Goal: Information Seeking & Learning: Learn about a topic

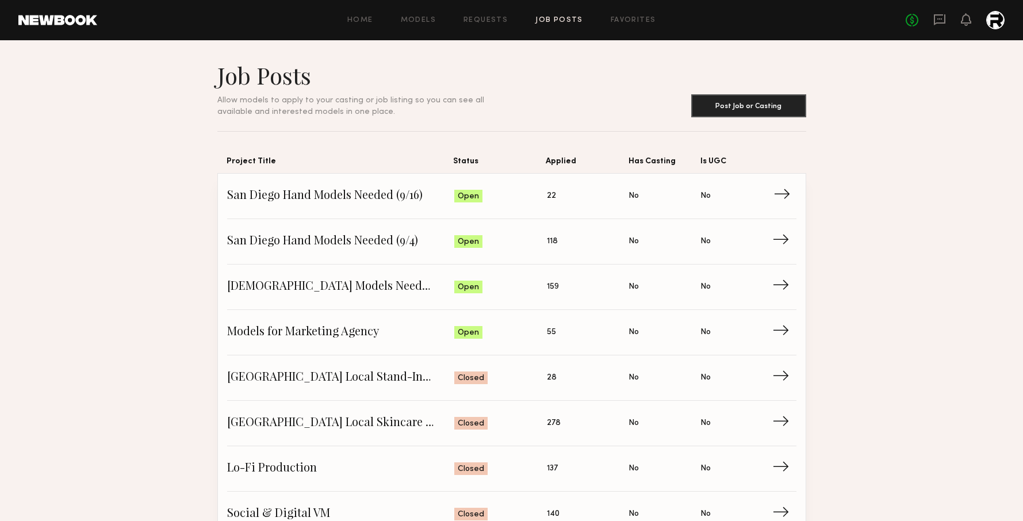
click at [324, 202] on span "San Diego Hand Models Needed (9/16)" at bounding box center [341, 196] width 228 height 17
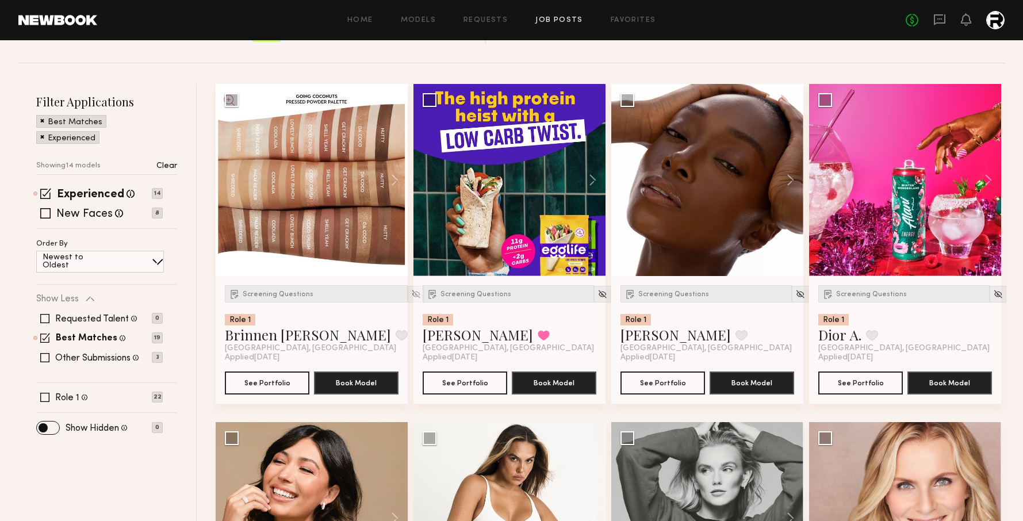
scroll to position [130, 0]
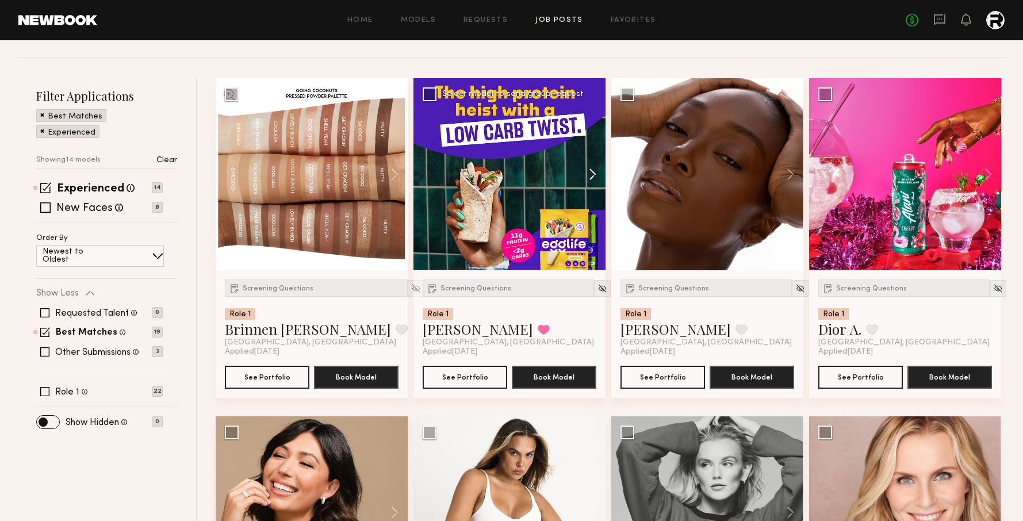
click at [586, 174] on button at bounding box center [587, 174] width 37 height 192
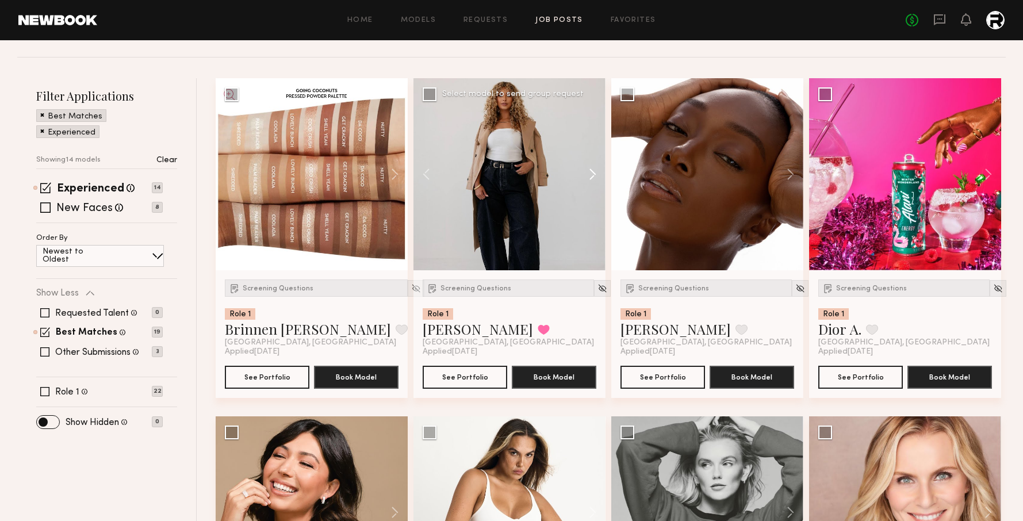
click at [586, 174] on button at bounding box center [587, 174] width 37 height 192
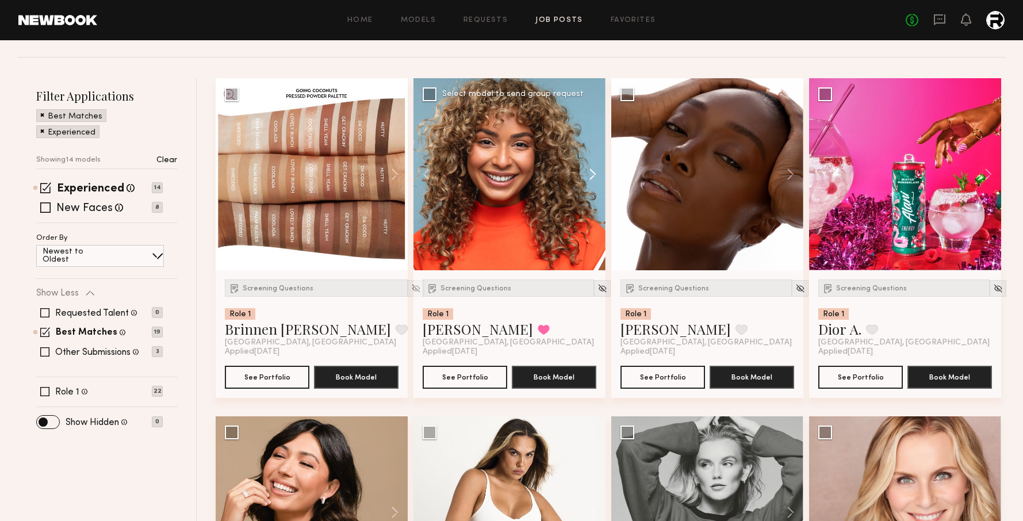
click at [586, 174] on button at bounding box center [587, 174] width 37 height 192
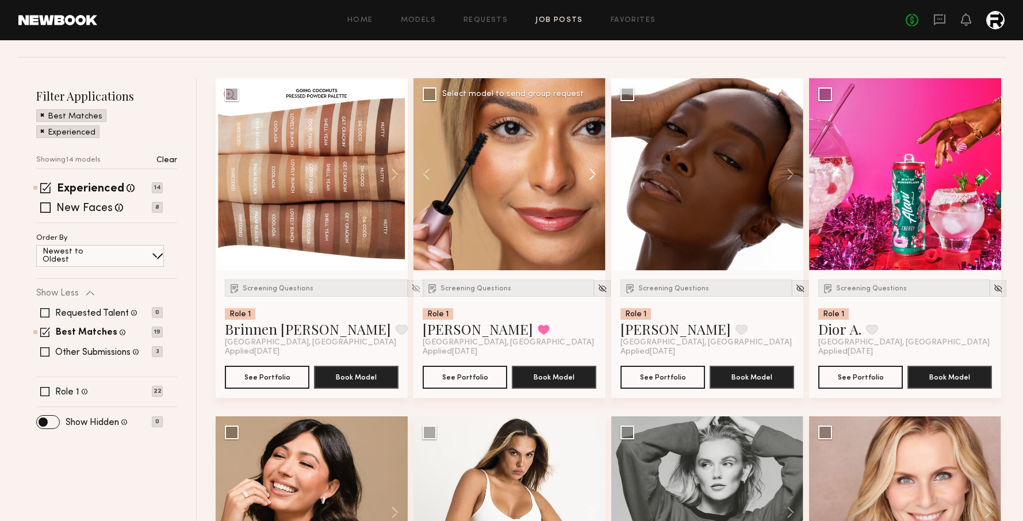
click at [586, 174] on button at bounding box center [587, 174] width 37 height 192
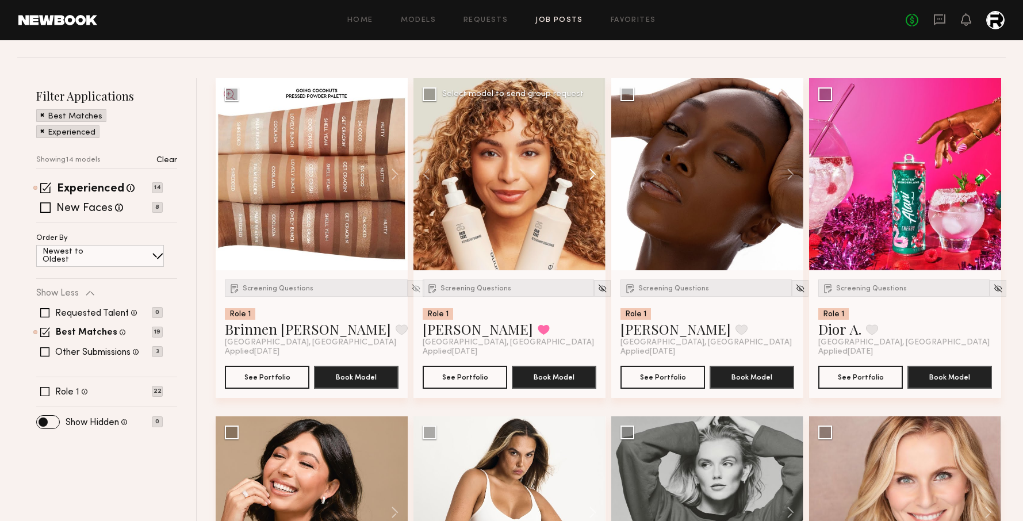
click at [586, 174] on button at bounding box center [587, 174] width 37 height 192
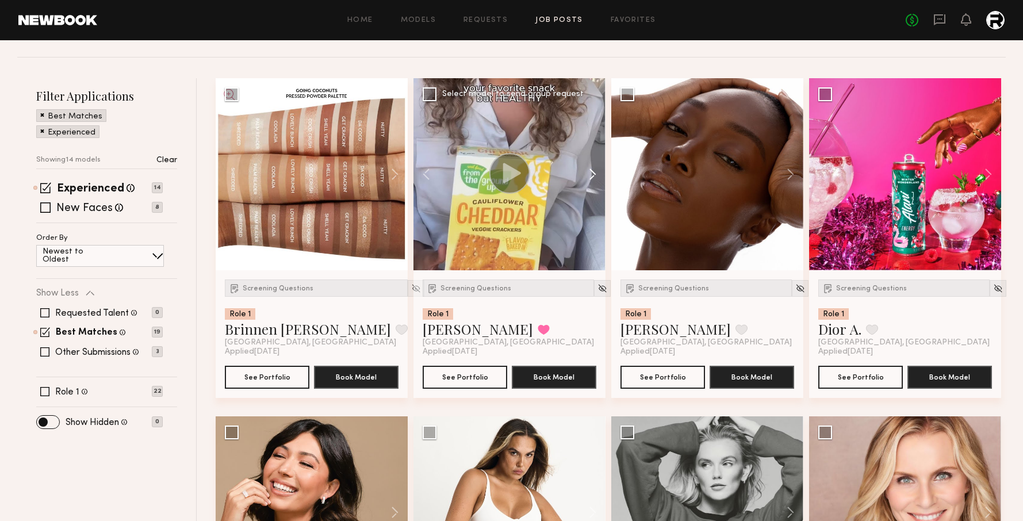
click at [586, 174] on button at bounding box center [587, 174] width 37 height 192
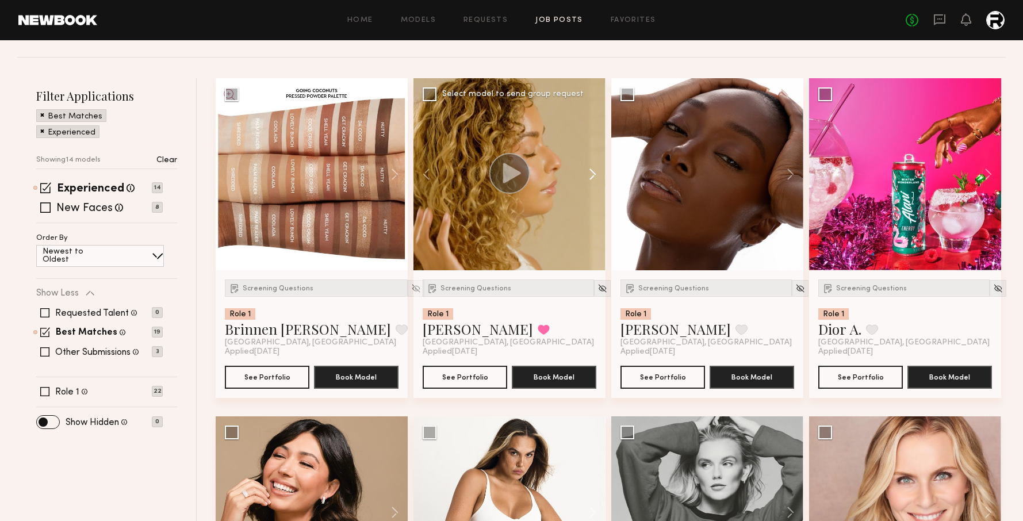
click at [586, 174] on button at bounding box center [587, 174] width 37 height 192
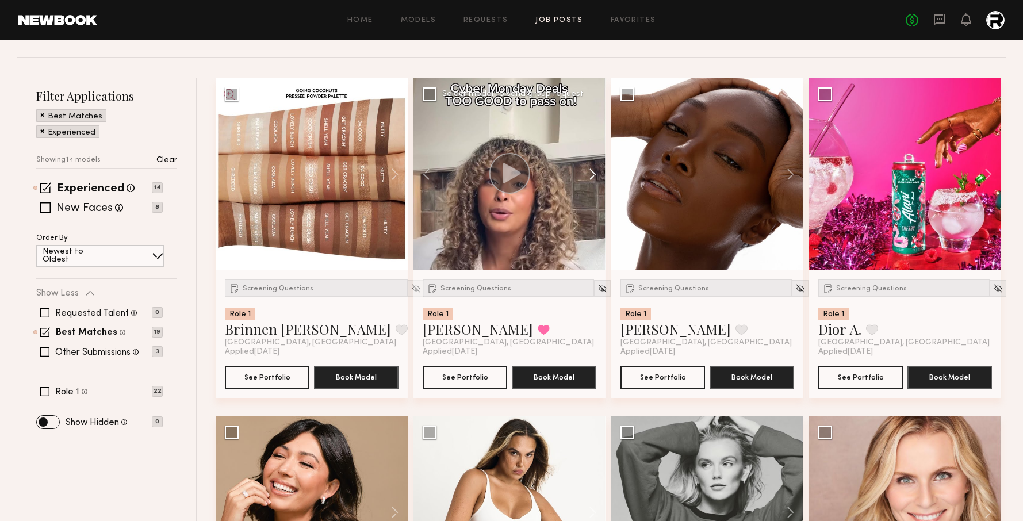
click at [586, 174] on button at bounding box center [587, 174] width 37 height 192
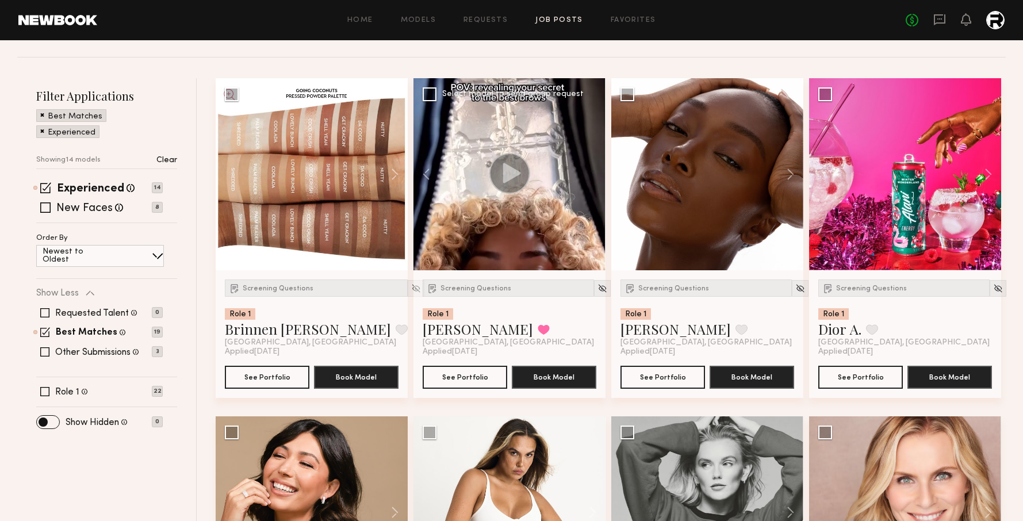
click at [586, 174] on div at bounding box center [510, 174] width 192 height 192
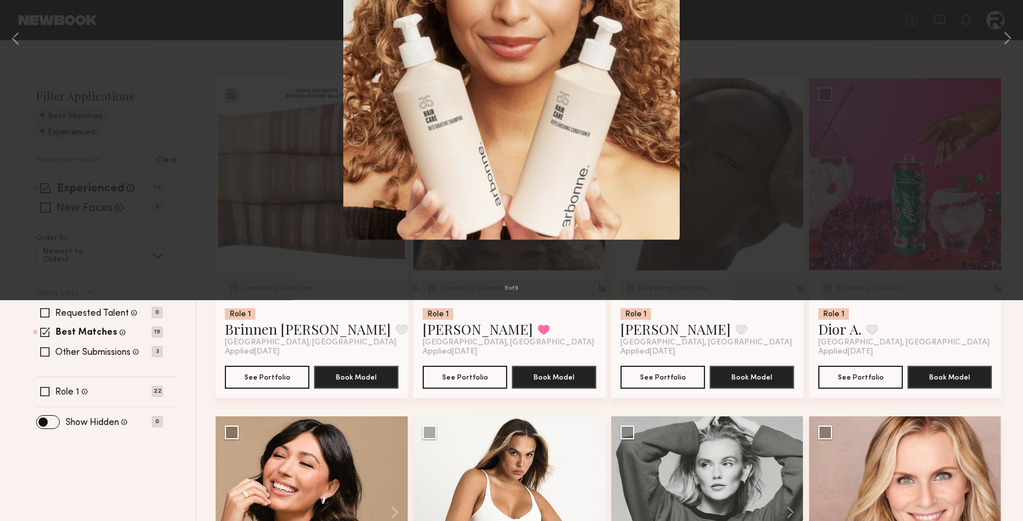
click at [955, 64] on div "9 of 9" at bounding box center [511, 260] width 1023 height 521
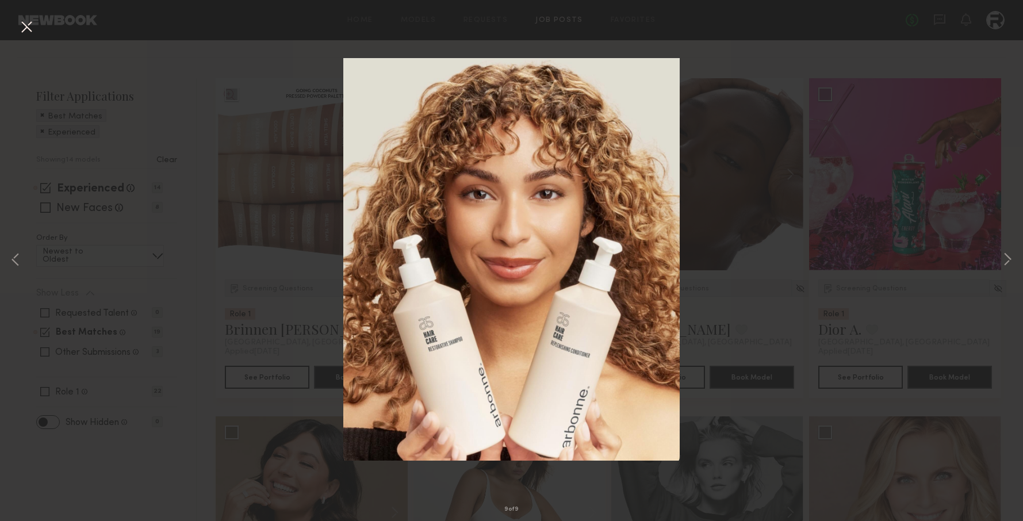
click at [26, 29] on button at bounding box center [26, 27] width 18 height 21
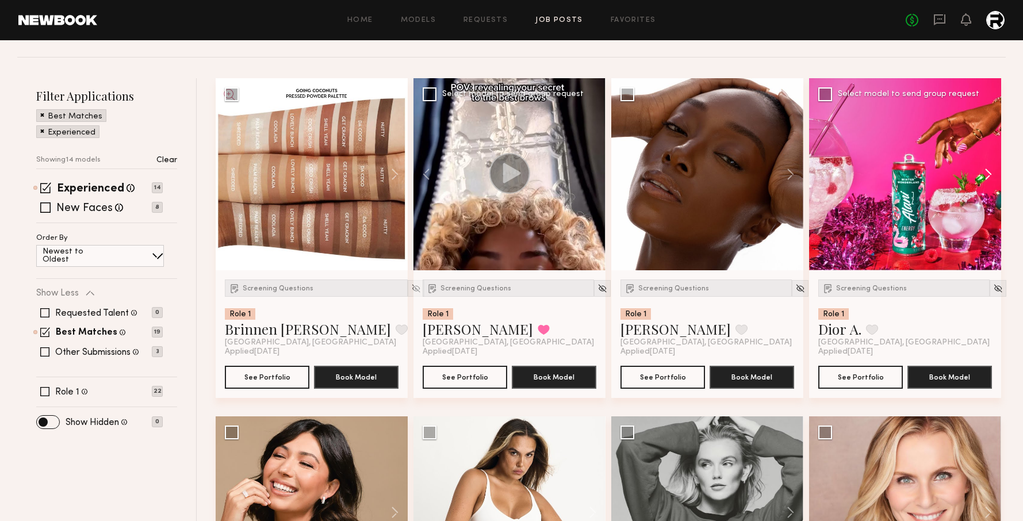
click at [984, 174] on button at bounding box center [983, 174] width 37 height 192
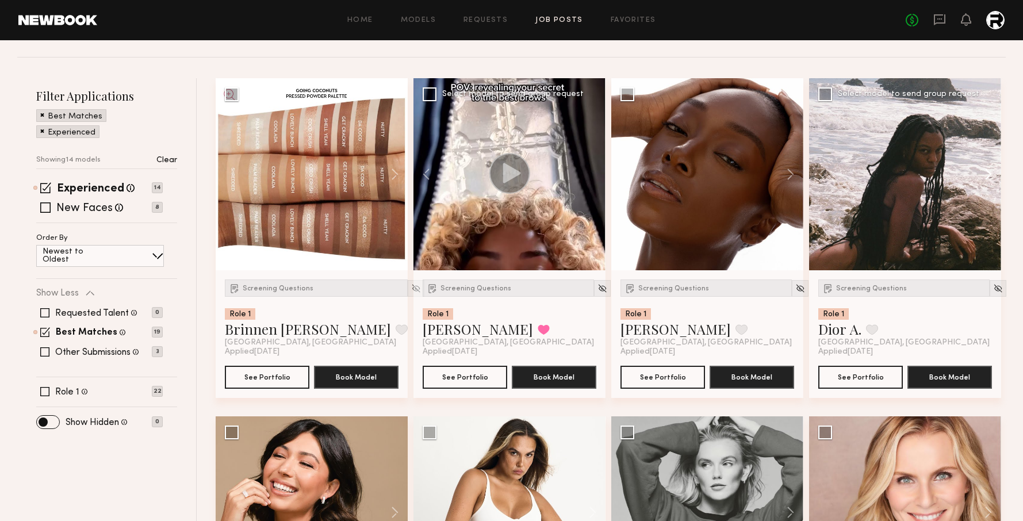
click at [984, 174] on button at bounding box center [983, 174] width 37 height 192
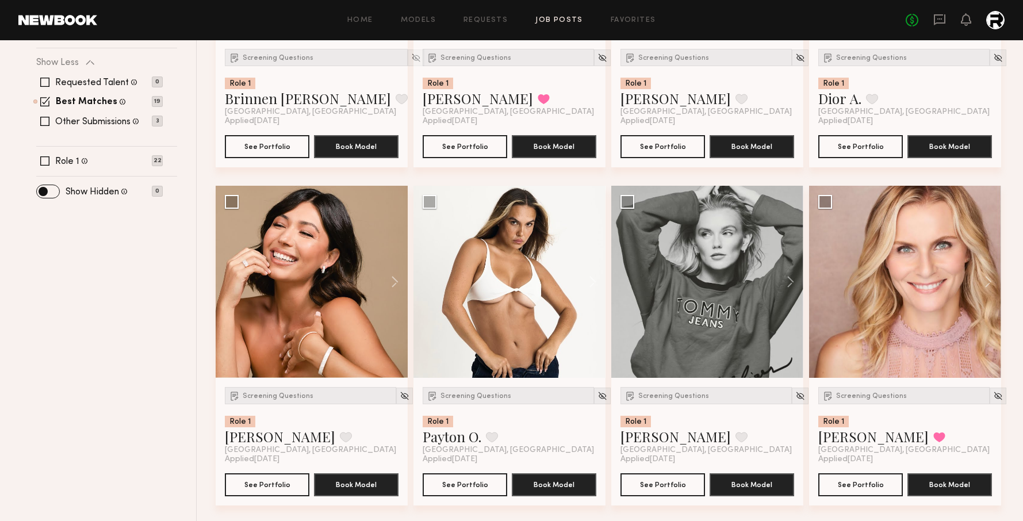
scroll to position [378, 0]
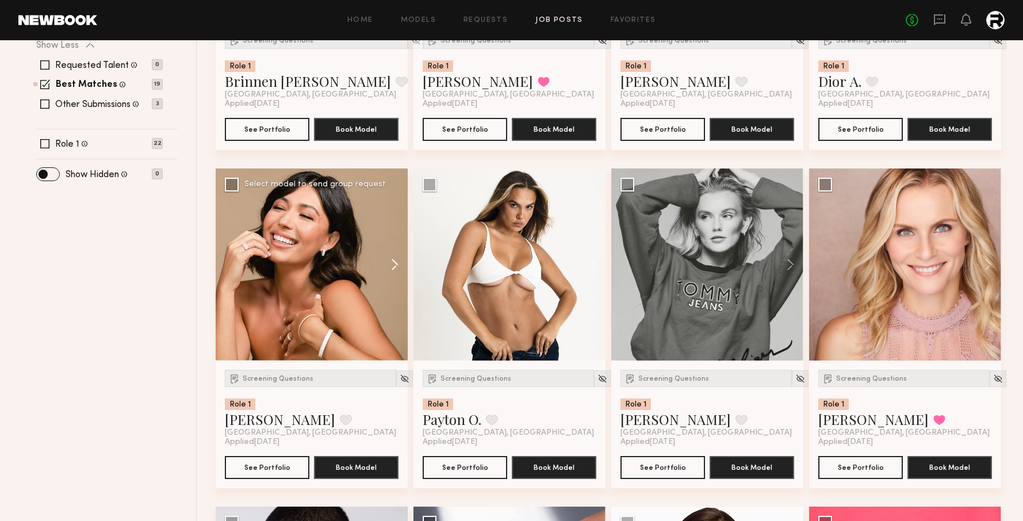
click at [389, 258] on button at bounding box center [389, 265] width 37 height 192
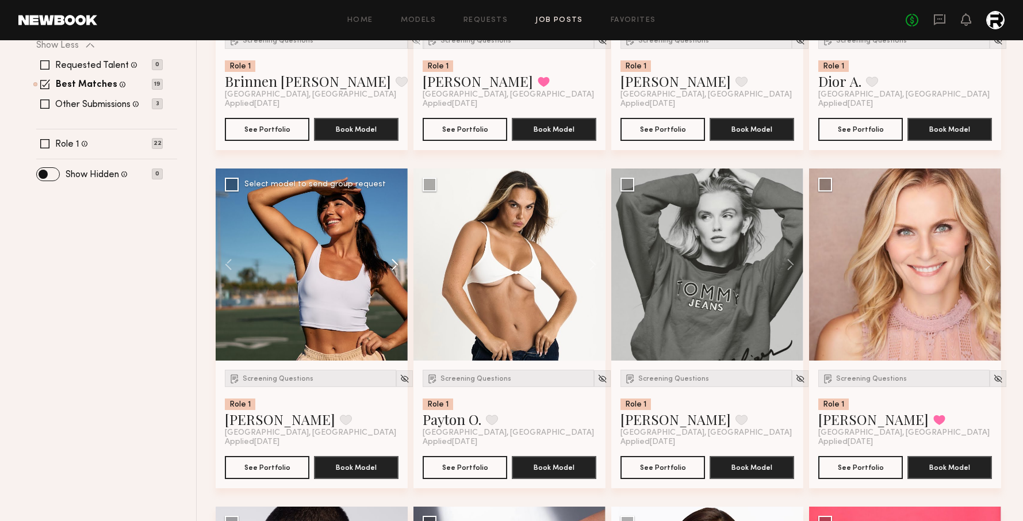
click at [389, 258] on button at bounding box center [389, 265] width 37 height 192
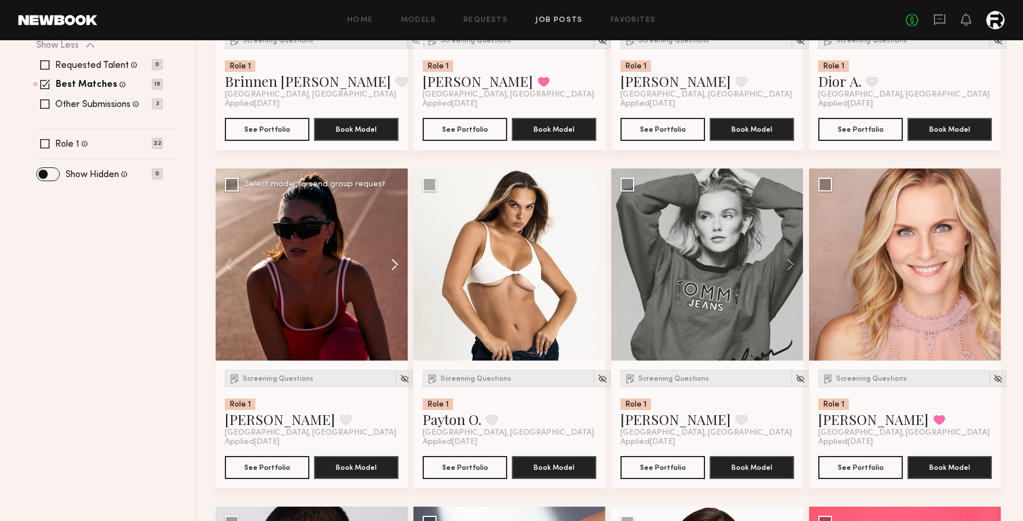
click at [389, 258] on button at bounding box center [389, 265] width 37 height 192
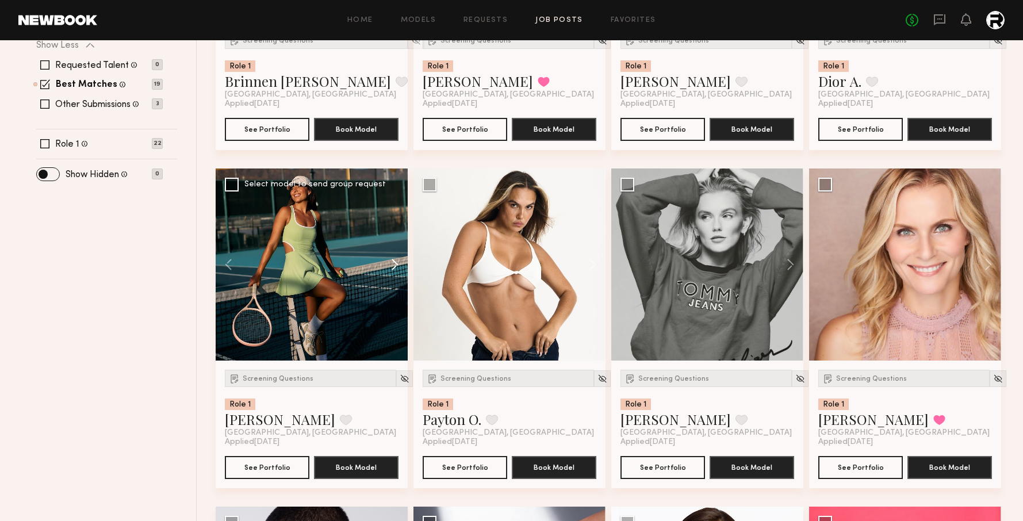
click at [389, 258] on button at bounding box center [389, 265] width 37 height 192
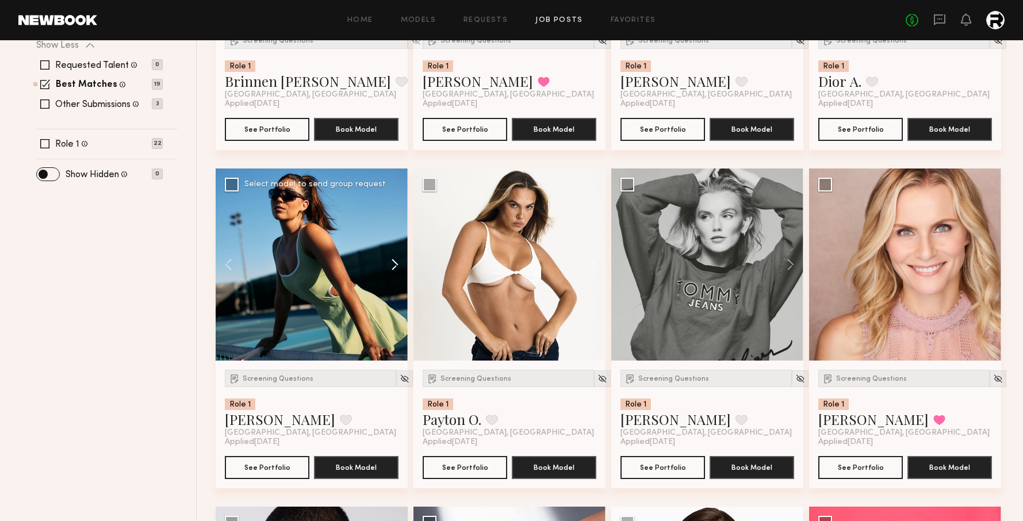
click at [389, 258] on button at bounding box center [389, 265] width 37 height 192
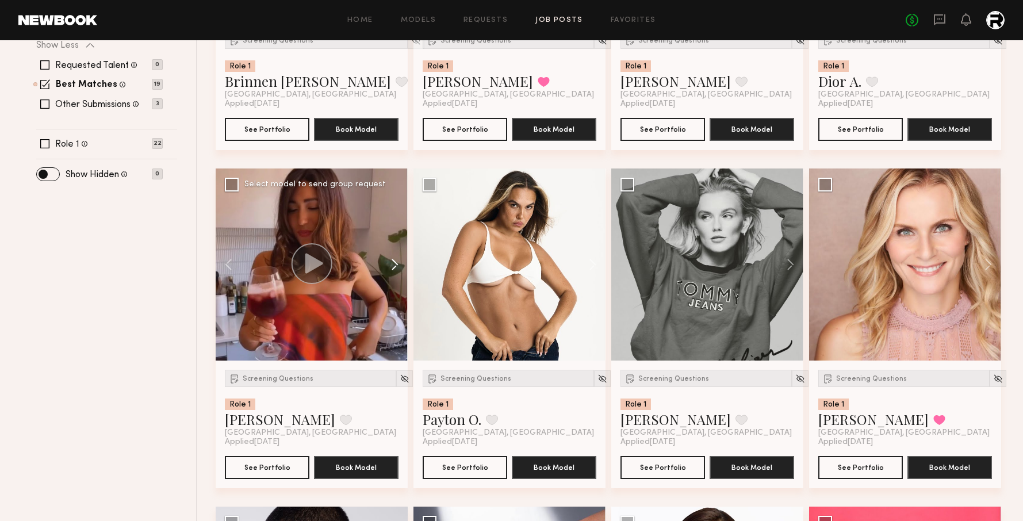
click at [389, 258] on button at bounding box center [389, 265] width 37 height 192
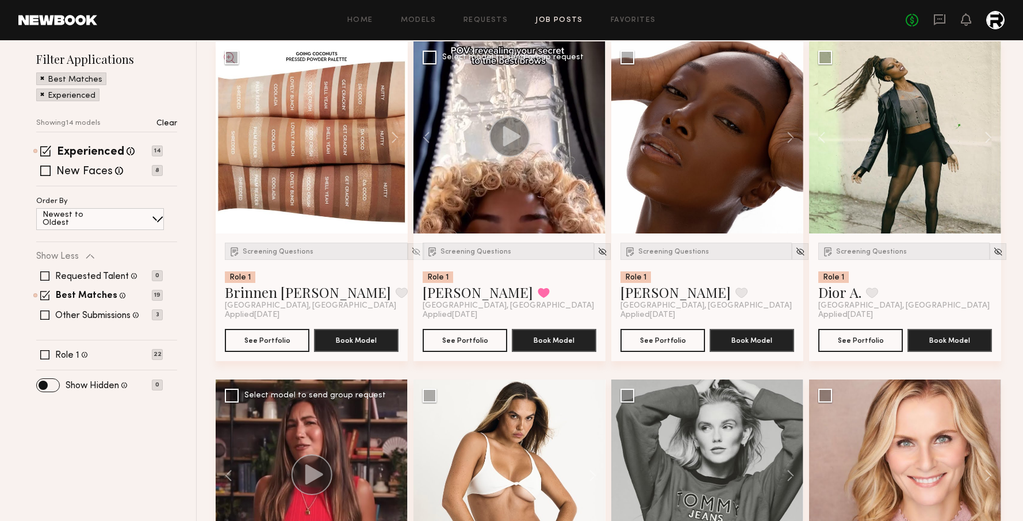
scroll to position [0, 0]
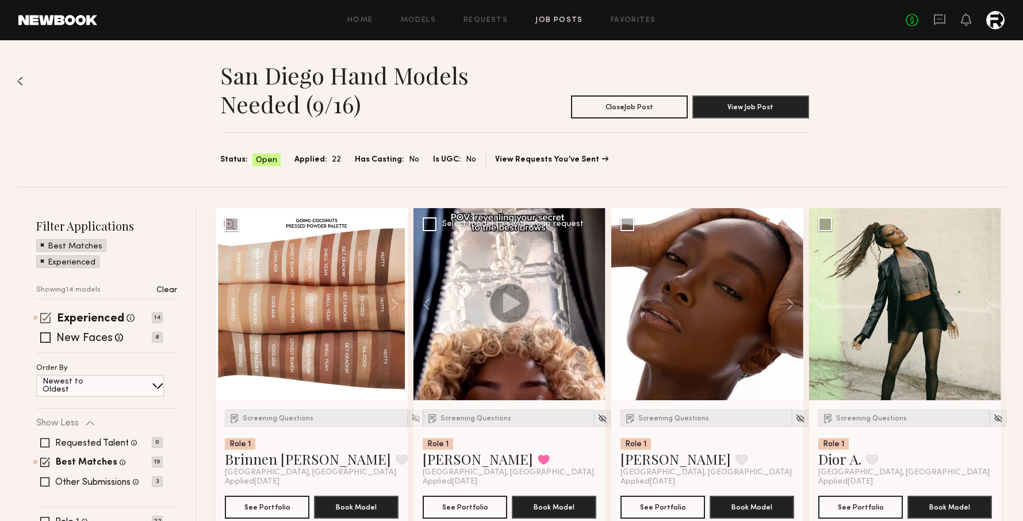
click at [42, 318] on span at bounding box center [45, 317] width 11 height 11
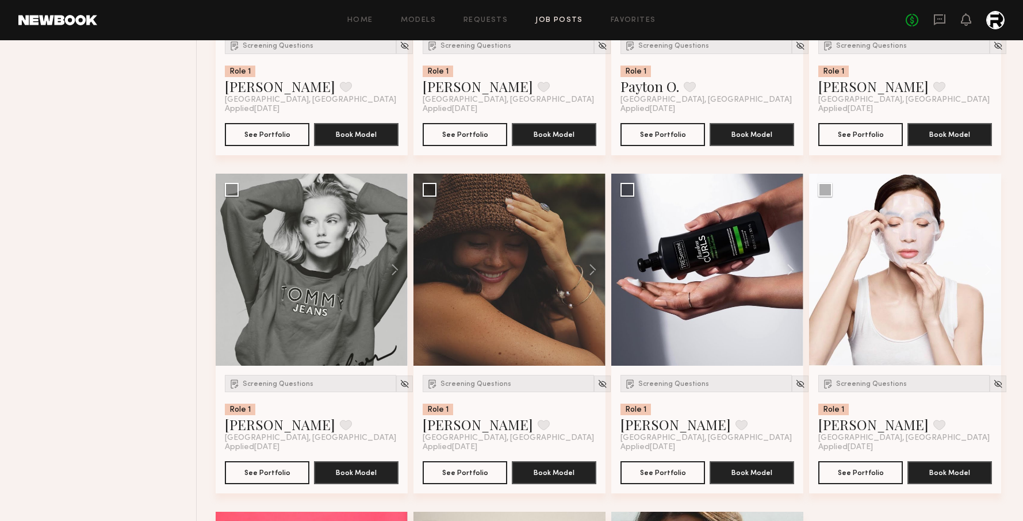
scroll to position [1053, 0]
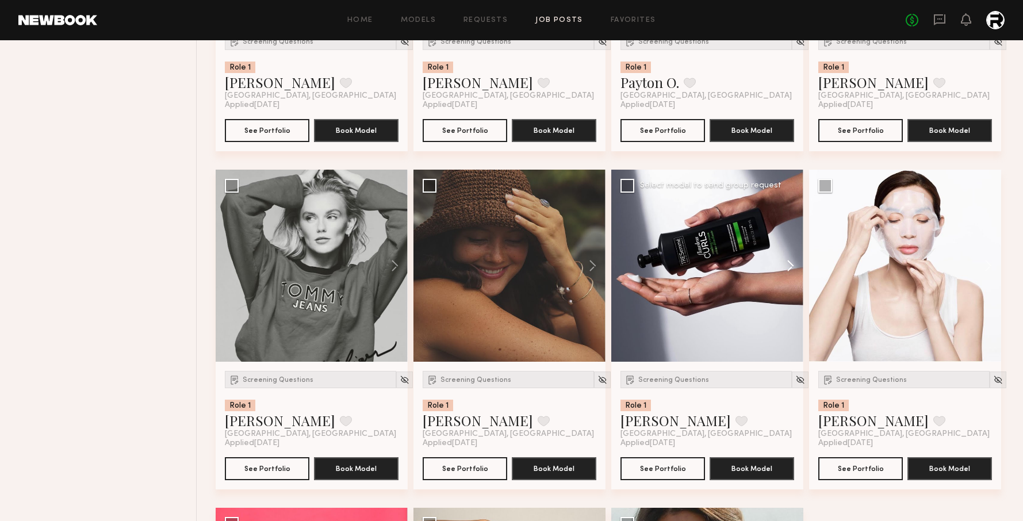
click at [789, 265] on button at bounding box center [785, 266] width 37 height 192
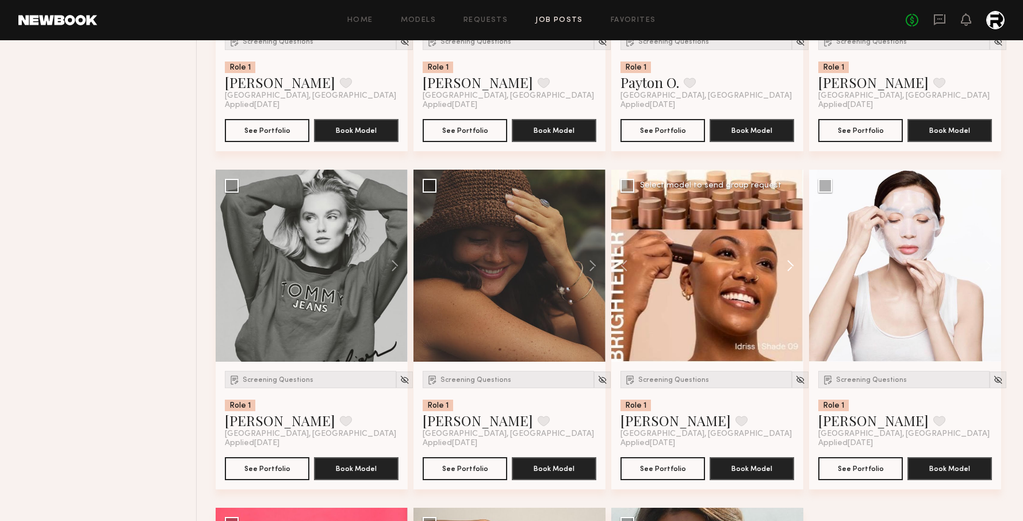
click at [789, 265] on button at bounding box center [785, 266] width 37 height 192
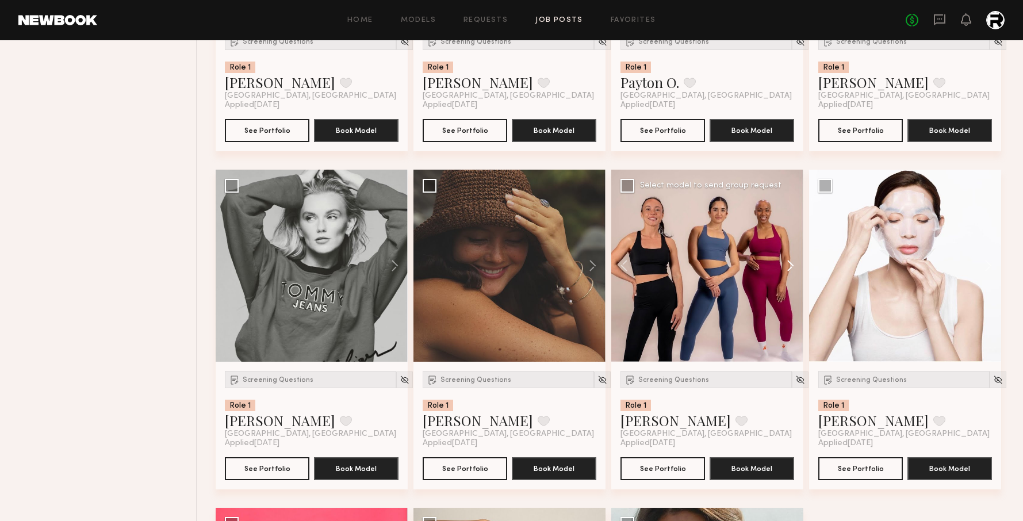
click at [789, 265] on button at bounding box center [785, 266] width 37 height 192
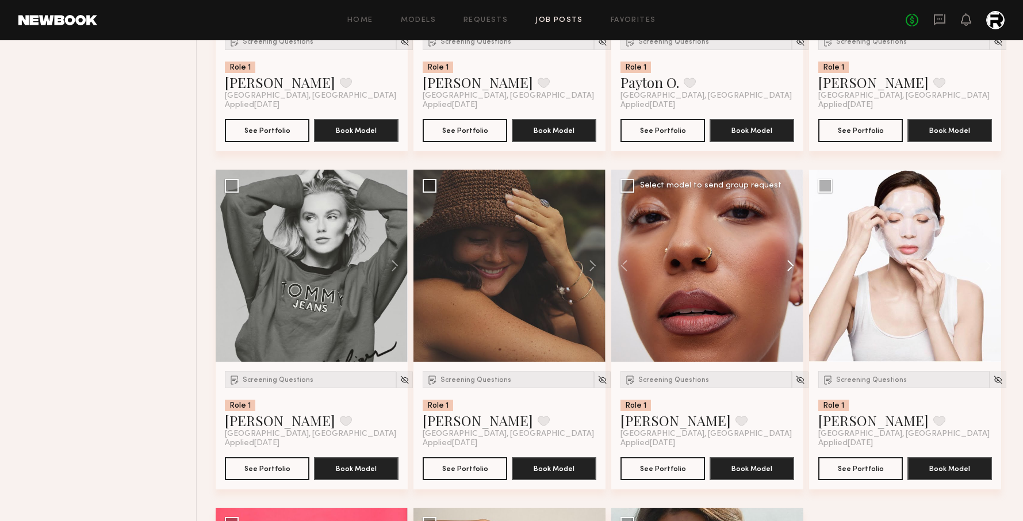
click at [789, 265] on button at bounding box center [785, 266] width 37 height 192
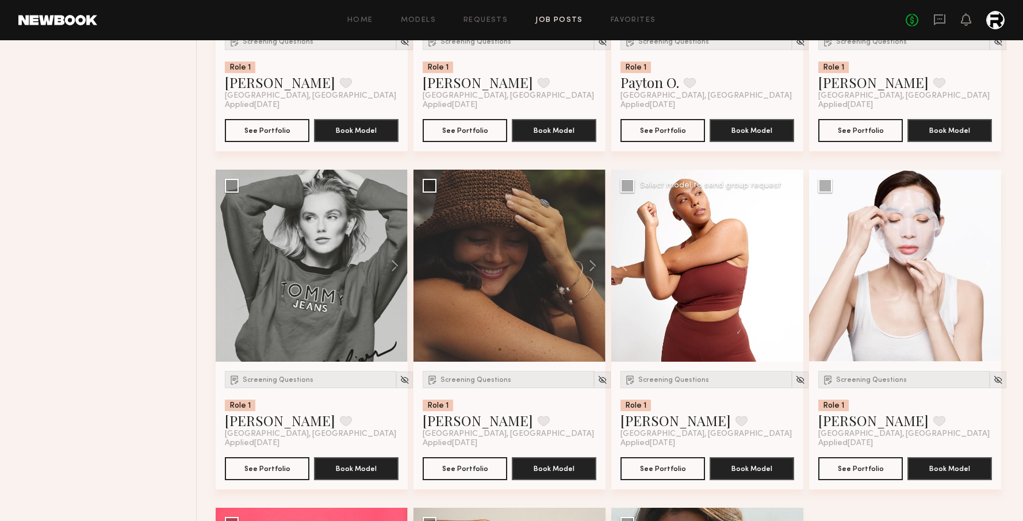
click at [789, 265] on button at bounding box center [785, 266] width 37 height 192
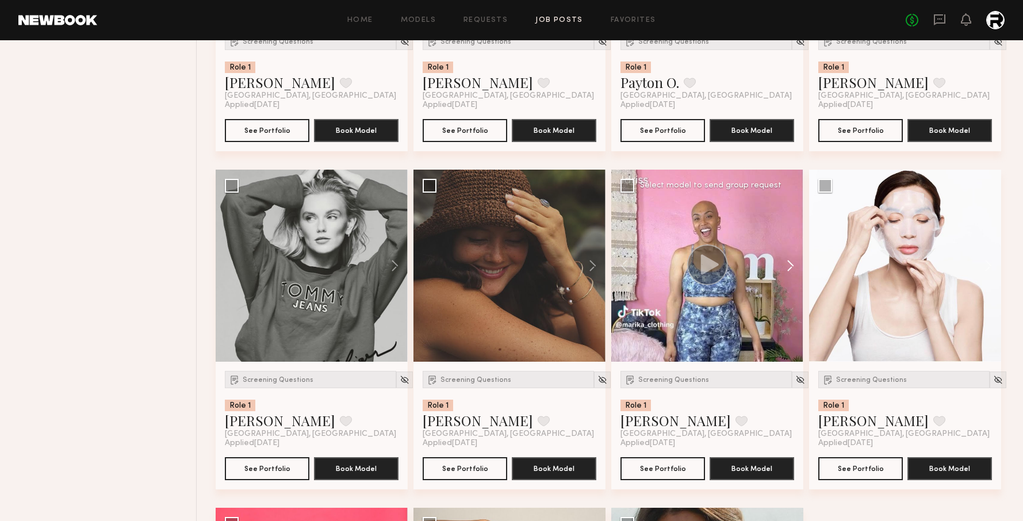
click at [789, 265] on button at bounding box center [785, 266] width 37 height 192
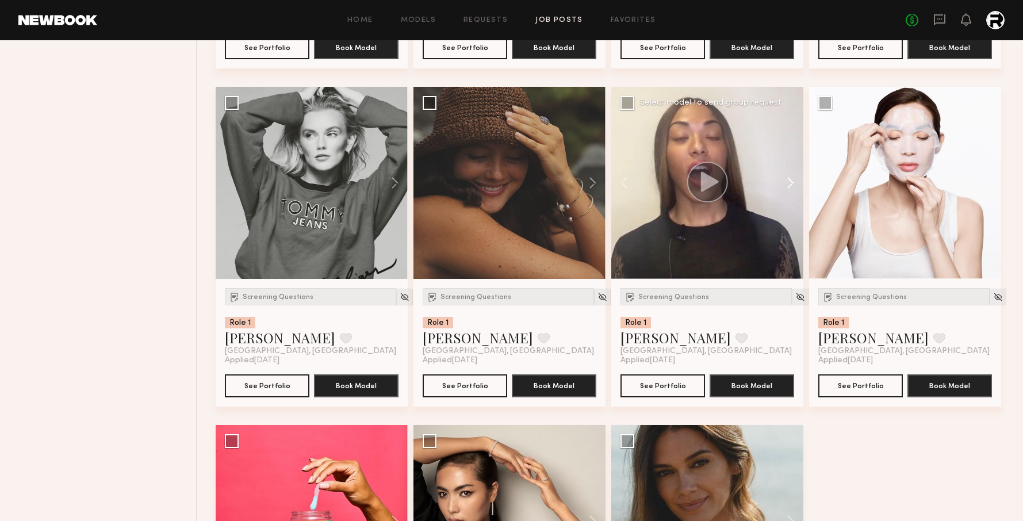
scroll to position [1135, 0]
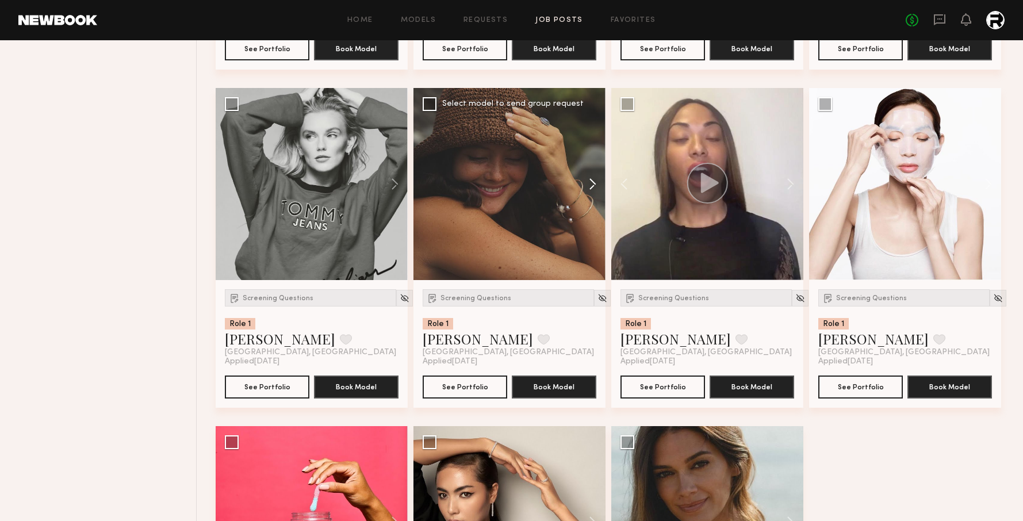
click at [589, 184] on button at bounding box center [587, 184] width 37 height 192
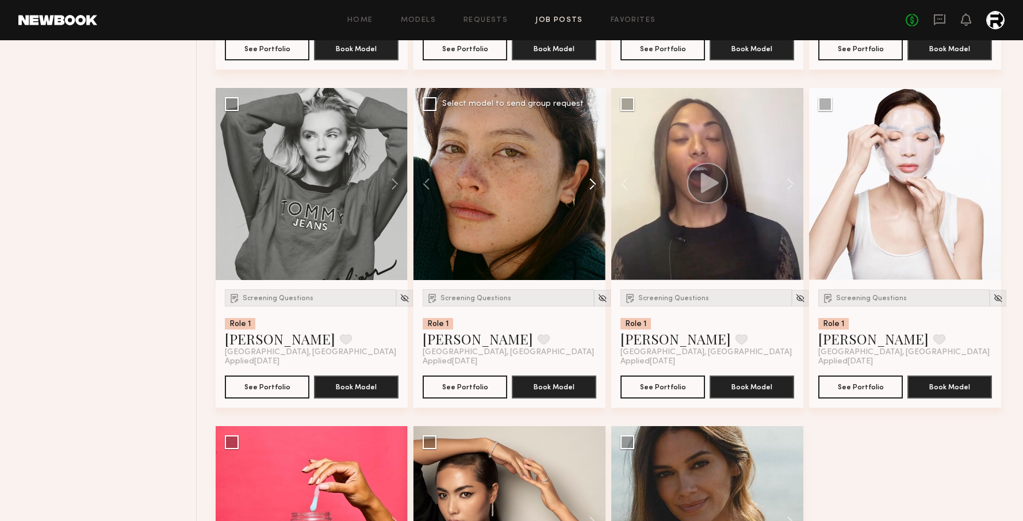
click at [589, 184] on button at bounding box center [587, 184] width 37 height 192
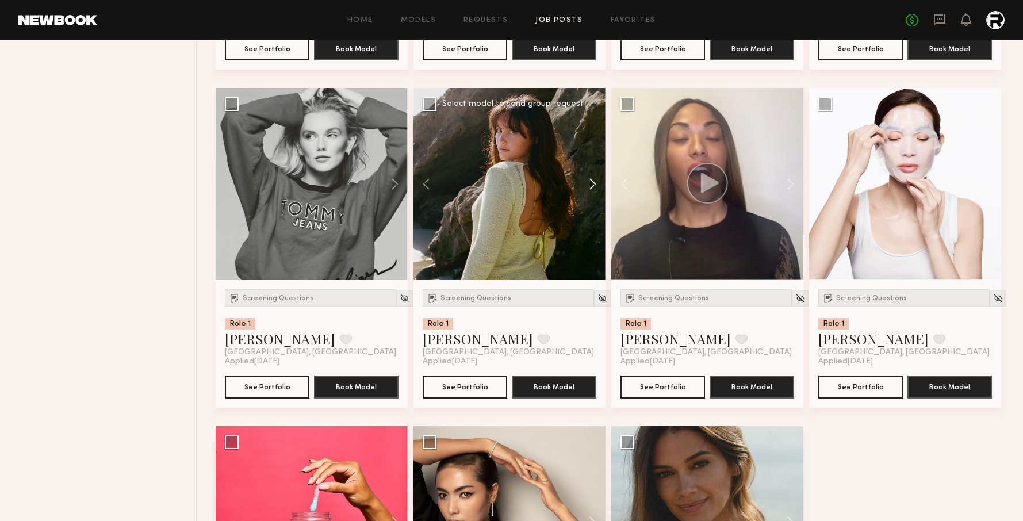
click at [589, 184] on button at bounding box center [587, 184] width 37 height 192
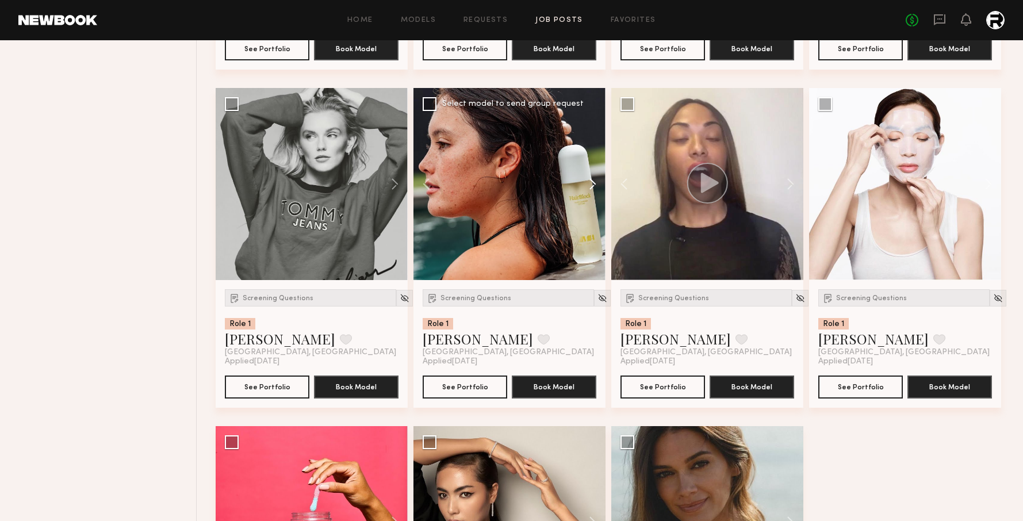
click at [589, 184] on button at bounding box center [587, 184] width 37 height 192
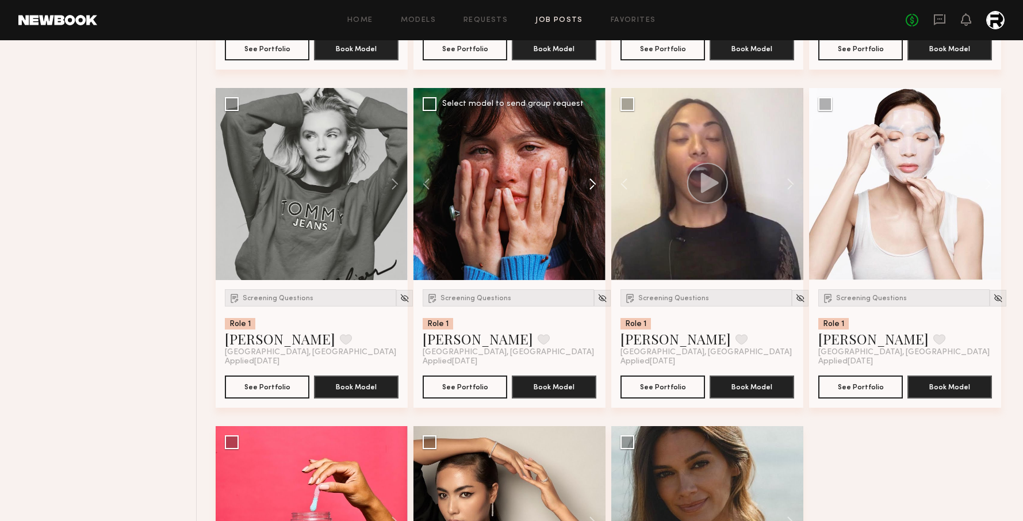
click at [589, 184] on button at bounding box center [587, 184] width 37 height 192
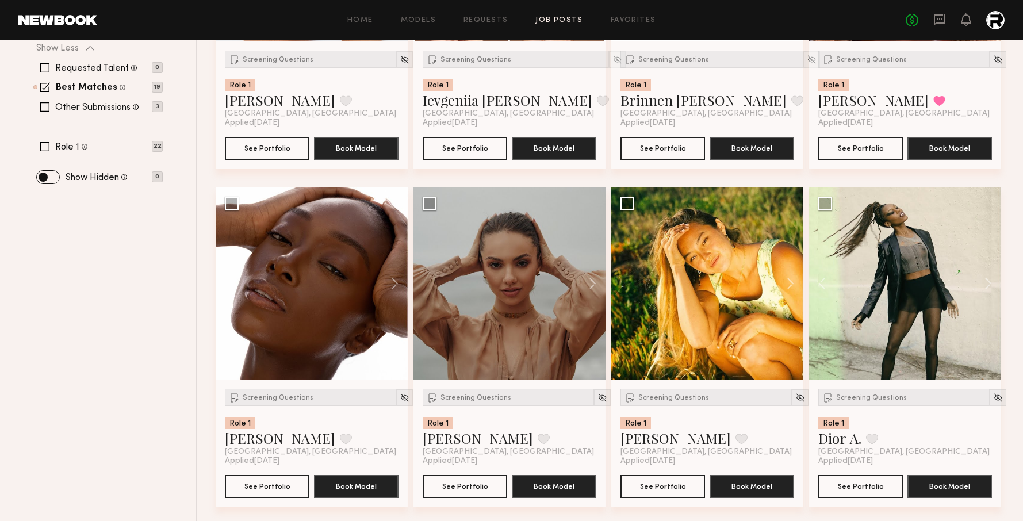
scroll to position [0, 0]
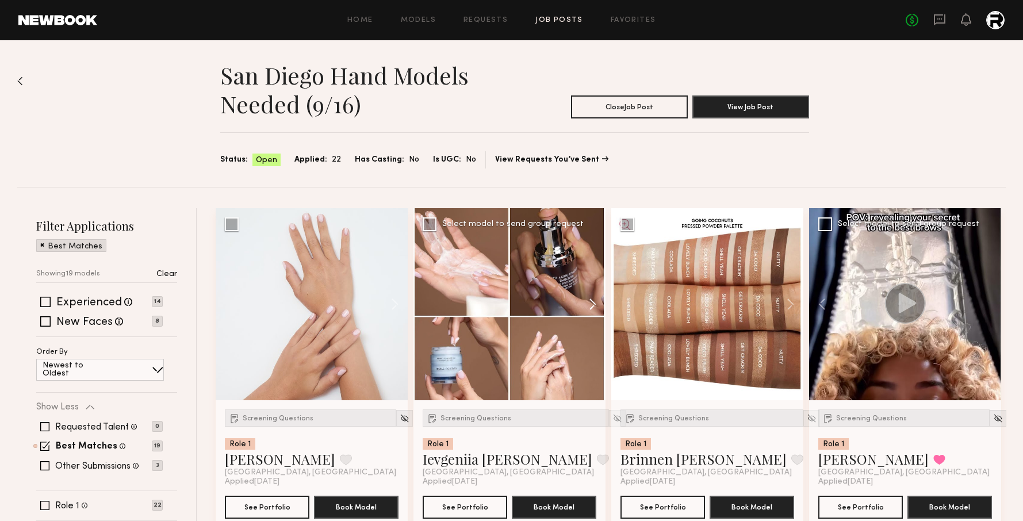
click at [582, 300] on button at bounding box center [587, 304] width 37 height 192
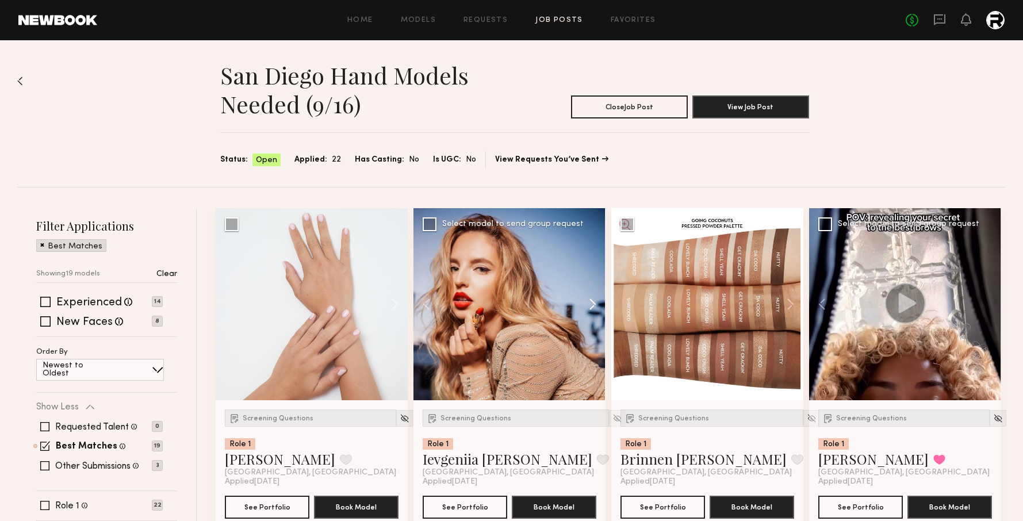
click at [598, 300] on button at bounding box center [587, 304] width 37 height 192
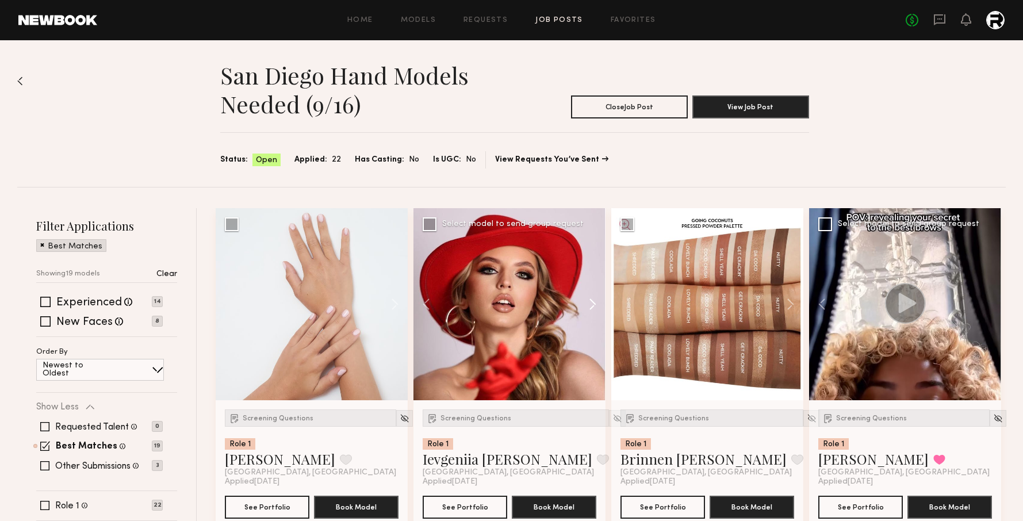
click at [598, 300] on button at bounding box center [587, 304] width 37 height 192
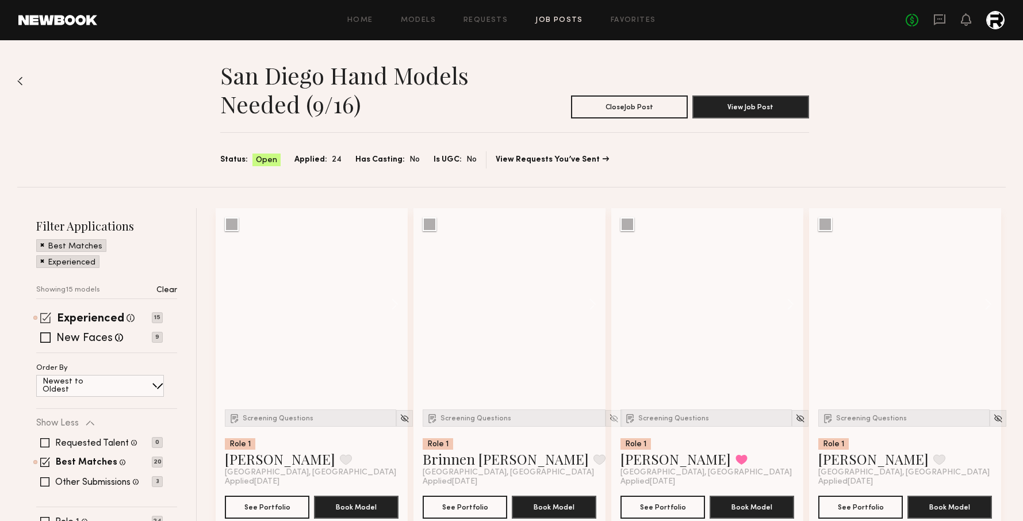
click at [43, 315] on span at bounding box center [45, 317] width 11 height 11
